Goal: Transaction & Acquisition: Purchase product/service

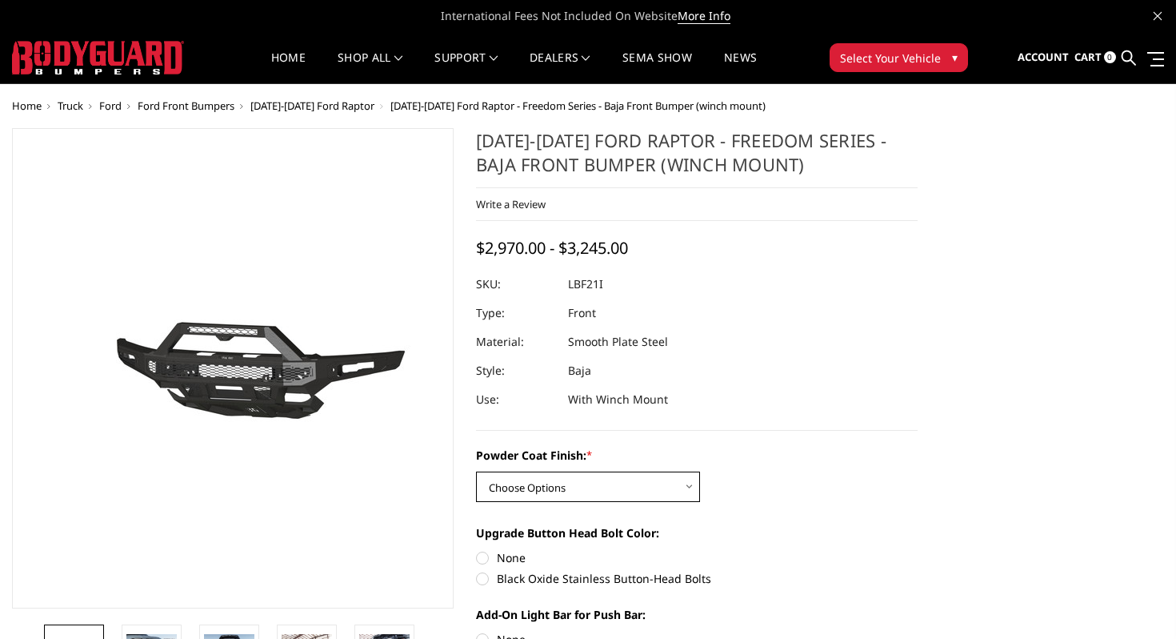
click at [588, 493] on select "Choose Options Bare Metal Texture Black Powder Coat" at bounding box center [588, 486] width 224 height 30
select select "2765"
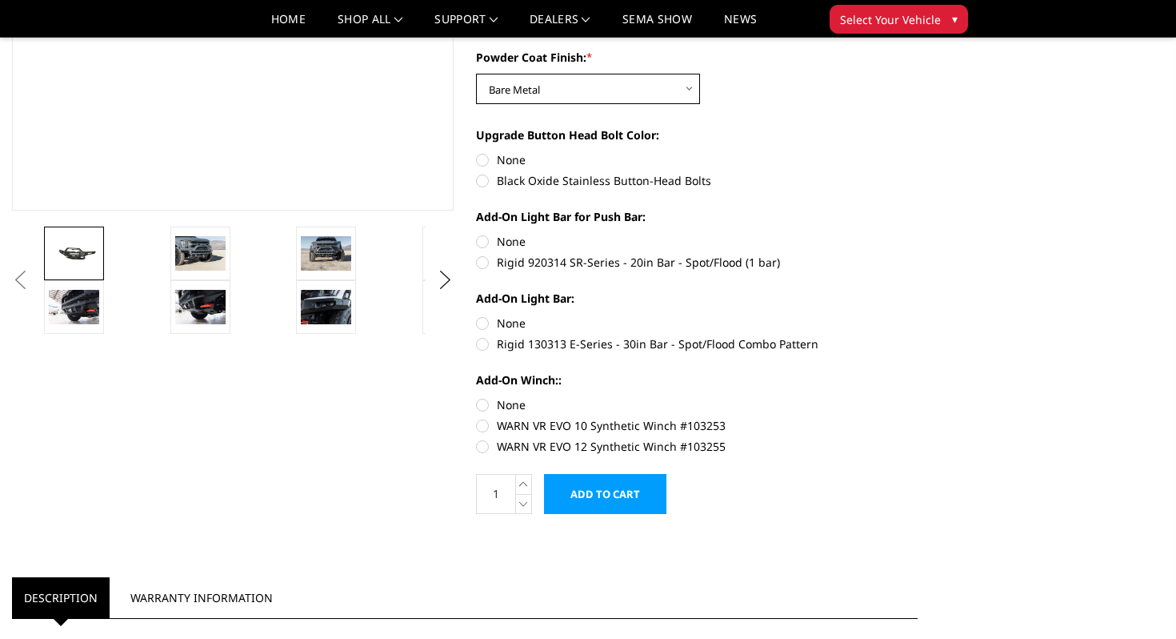
scroll to position [354, 0]
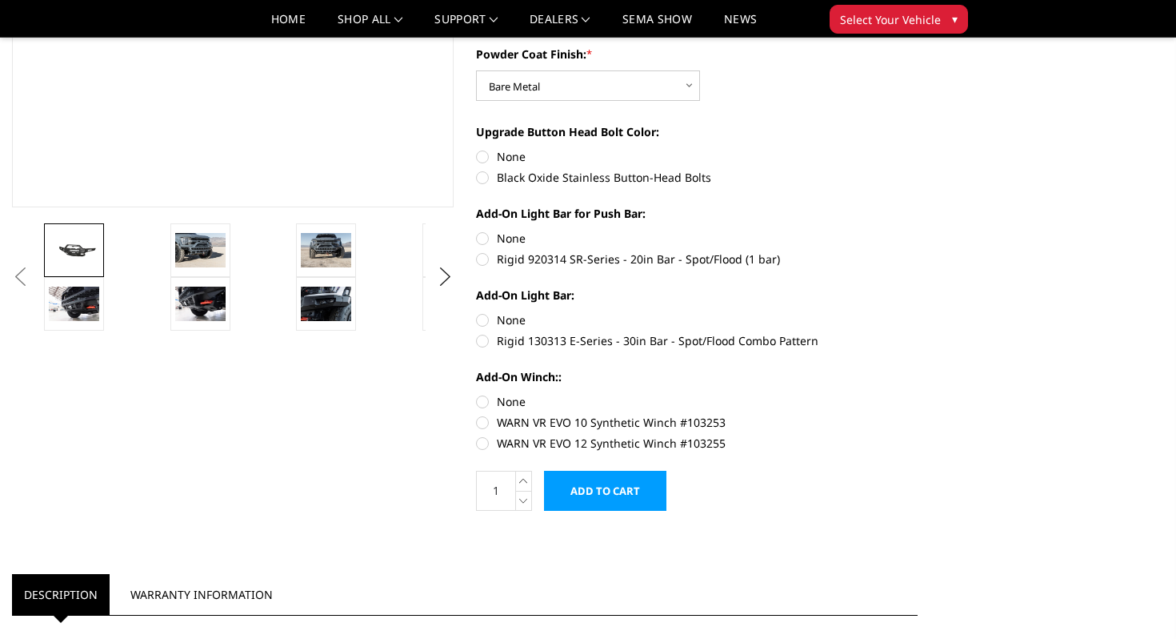
click at [483, 179] on label "Black Oxide Stainless Button-Head Bolts" at bounding box center [697, 177] width 442 height 17
click at [918, 149] on input "Black Oxide Stainless Button-Head Bolts" at bounding box center [918, 148] width 1 height 1
radio input "true"
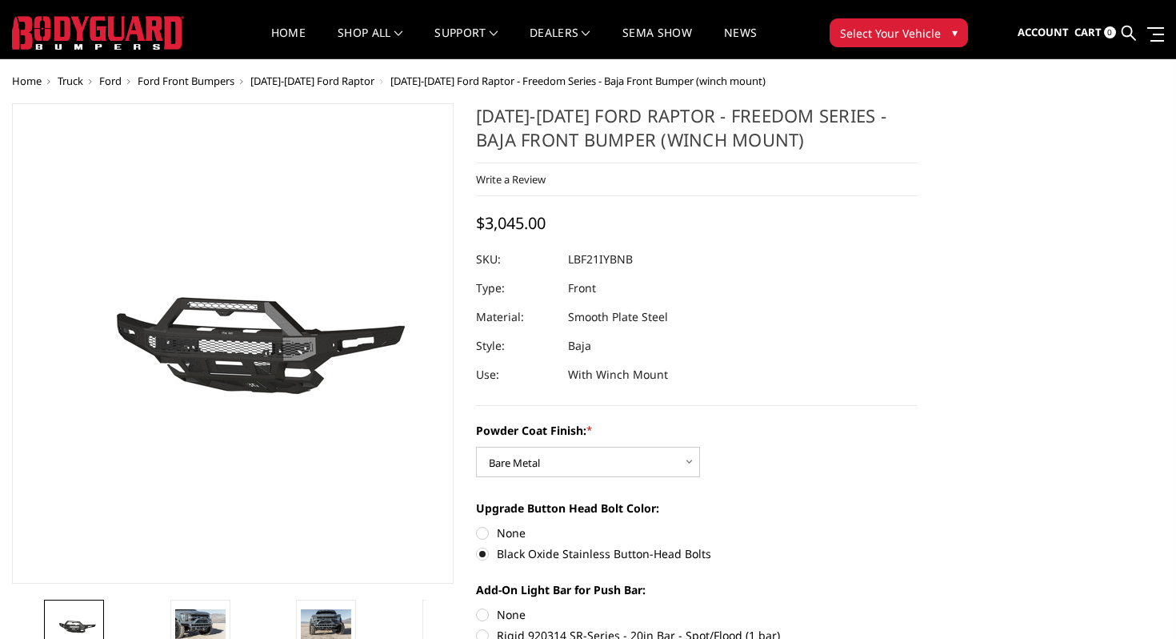
scroll to position [0, 0]
